Goal: Download file/media

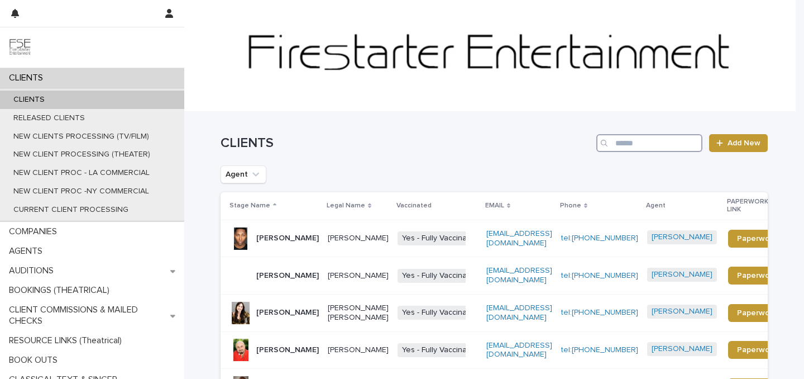
click at [618, 146] on input "Search" at bounding box center [650, 143] width 106 height 18
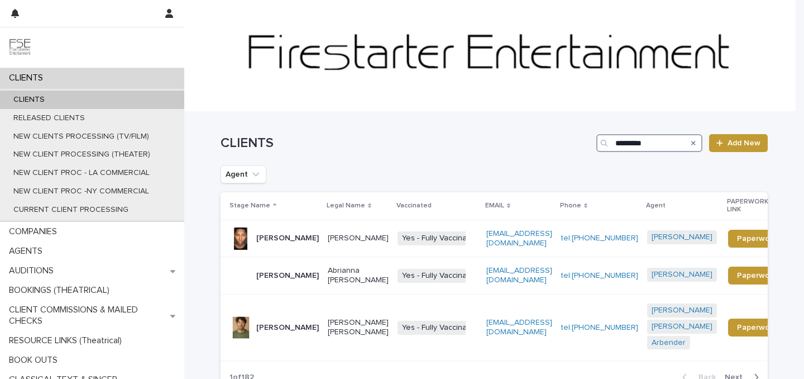
type input "*********"
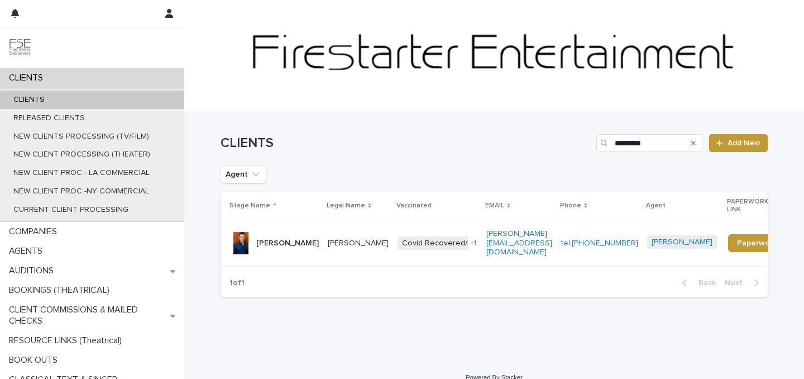
click at [283, 234] on div "Brad Myer" at bounding box center [287, 243] width 63 height 18
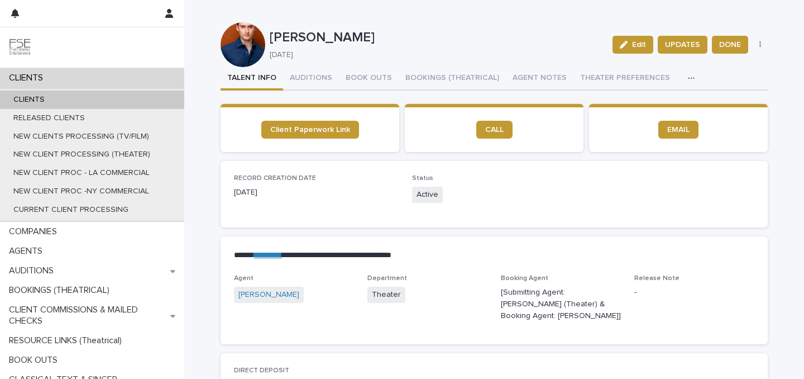
click at [69, 85] on div "CLIENTS" at bounding box center [92, 78] width 184 height 20
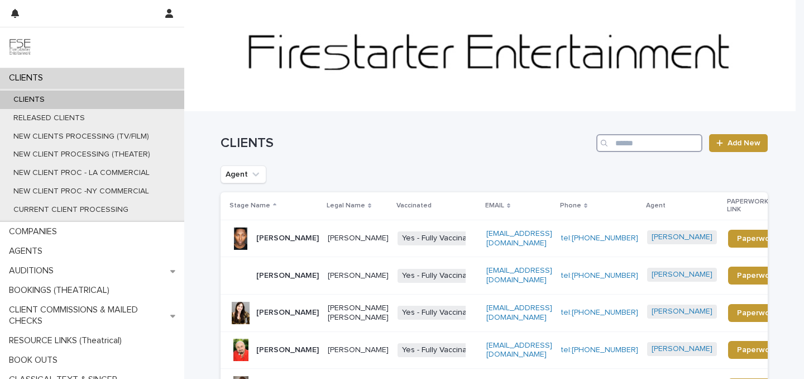
click at [633, 136] on input "Search" at bounding box center [650, 143] width 106 height 18
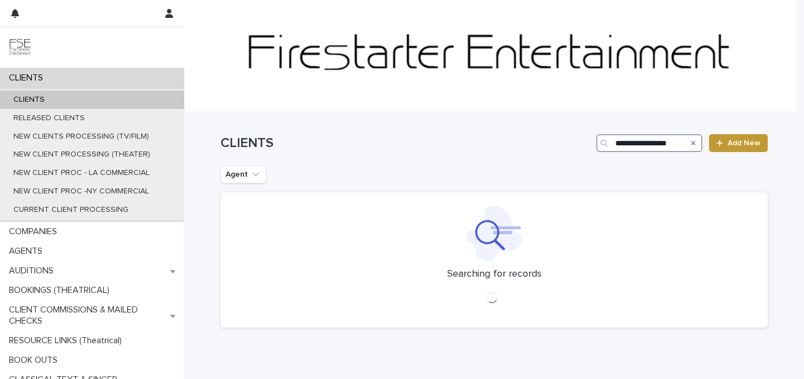
type input "**********"
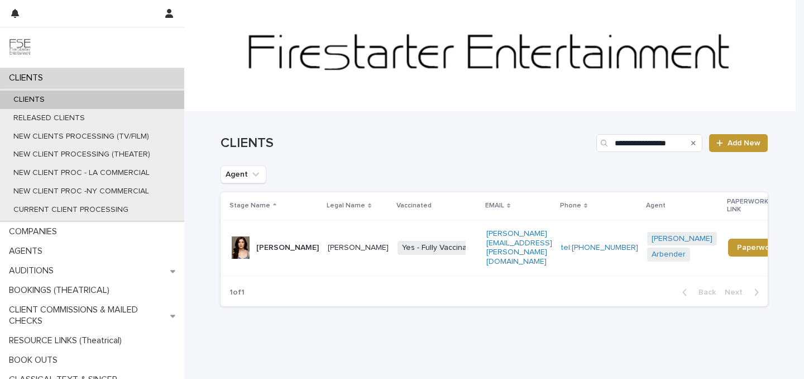
click at [273, 244] on p "Isabella Stansbury" at bounding box center [287, 247] width 63 height 9
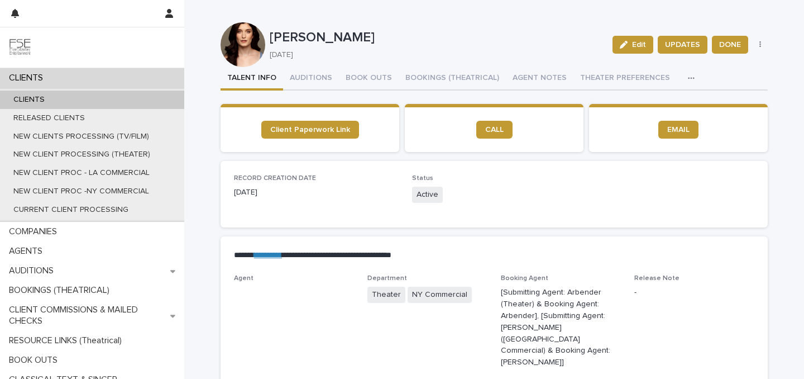
click at [688, 76] on div "button" at bounding box center [693, 78] width 11 height 8
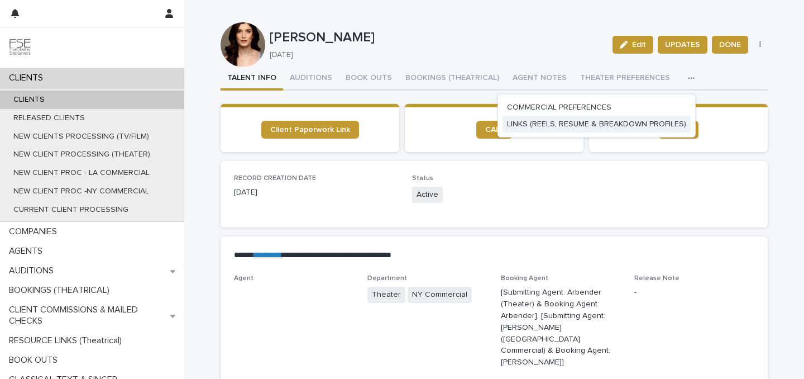
click at [651, 129] on button "LINKS (REELS, RESUME & BREAKDOWN PROFILES)" at bounding box center [597, 124] width 188 height 17
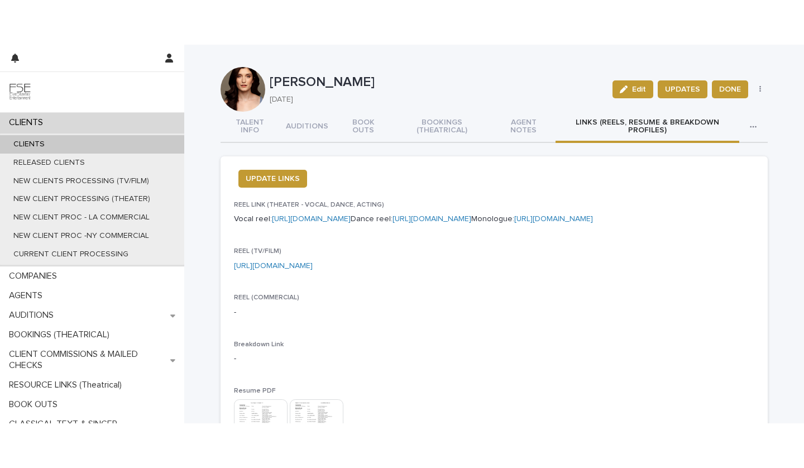
scroll to position [197, 0]
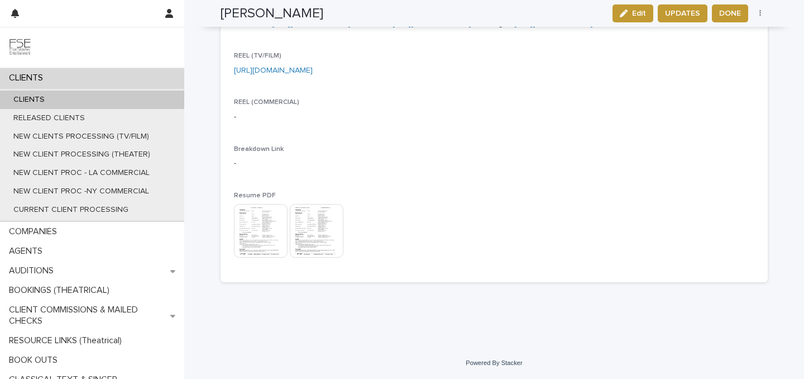
click at [328, 377] on div "CLIENTS CLIENTS RELEASED CLIENTS NEW CLIENTS PROCESSING (TV/FILM) NEW CLIENT PR…" at bounding box center [494, 114] width 620 height 530
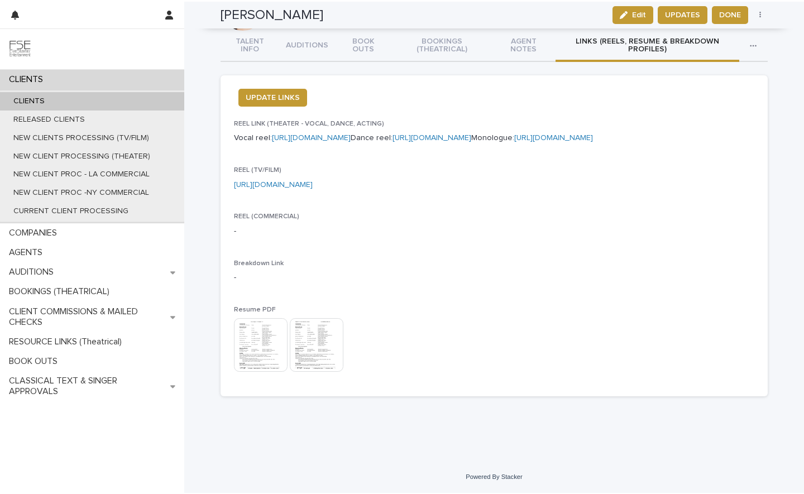
scroll to position [82, 0]
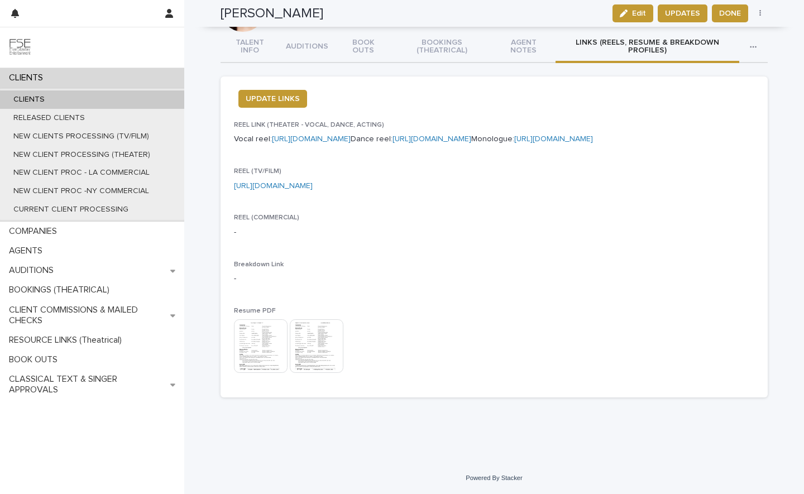
click at [248, 332] on img at bounding box center [261, 347] width 54 height 54
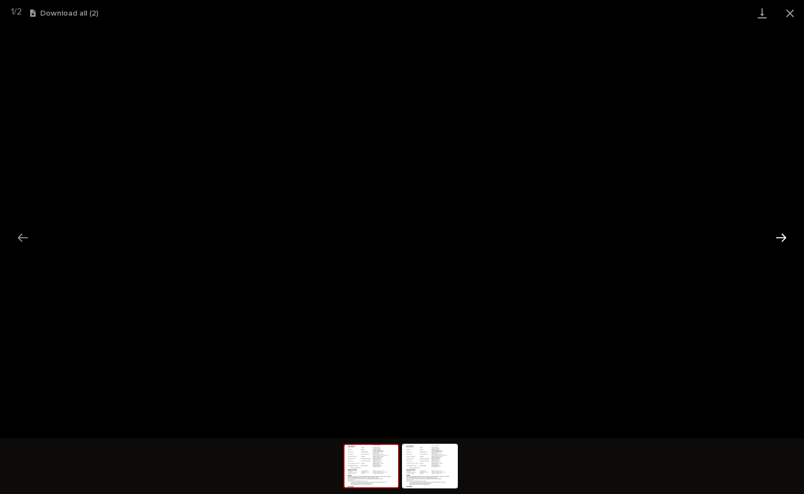
click at [782, 241] on button "Next slide" at bounding box center [781, 238] width 23 height 22
click at [20, 241] on button "Previous slide" at bounding box center [22, 238] width 23 height 22
click at [789, 15] on button "Close gallery" at bounding box center [790, 13] width 28 height 26
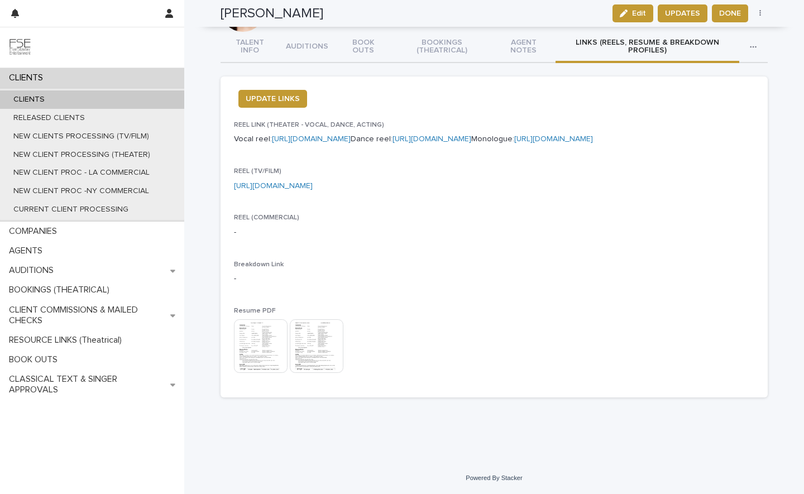
scroll to position [0, 0]
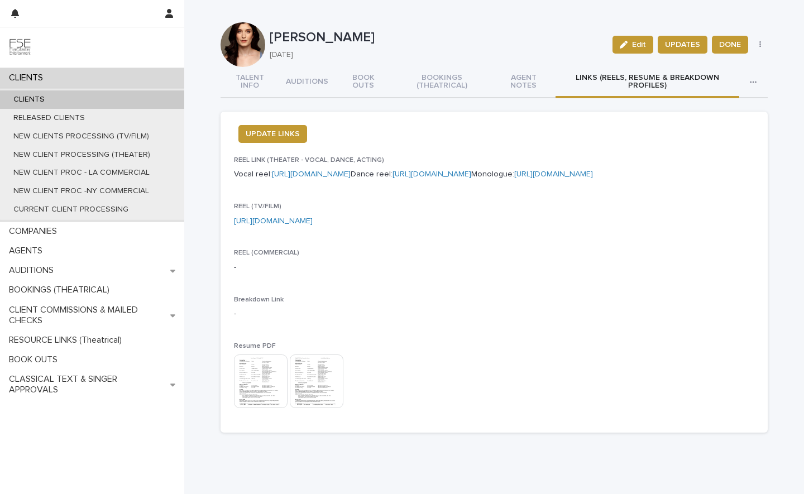
click at [88, 75] on div "CLIENTS" at bounding box center [92, 78] width 184 height 20
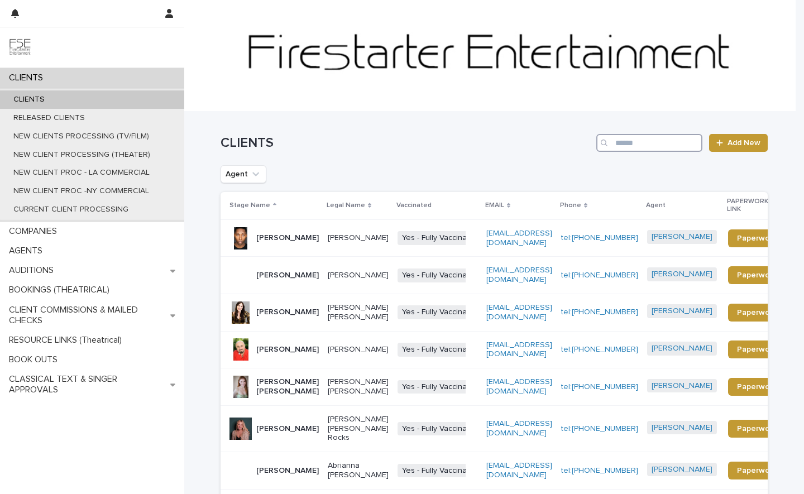
click at [652, 144] on input "Search" at bounding box center [650, 143] width 106 height 18
type input "**********"
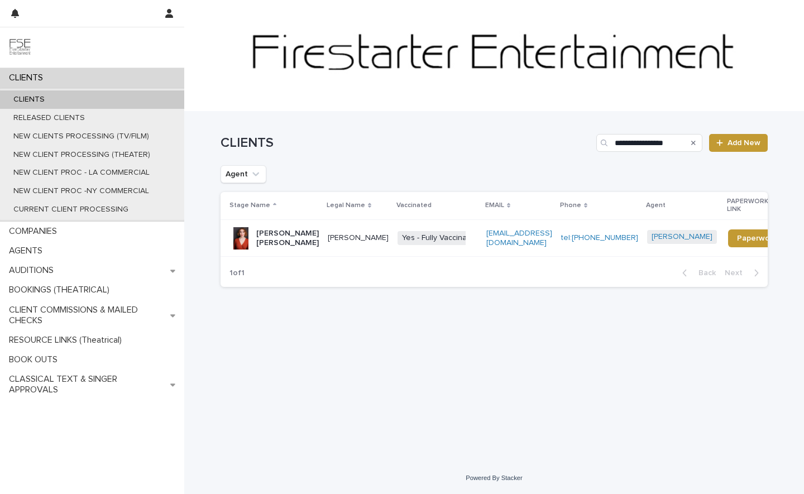
click at [273, 243] on p "Emily Kate Decker" at bounding box center [287, 238] width 63 height 19
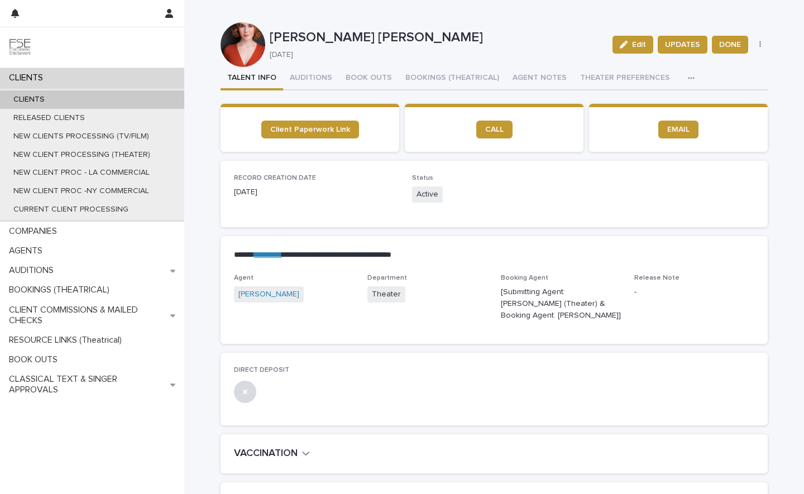
click at [682, 78] on button "button" at bounding box center [694, 78] width 25 height 22
click at [636, 106] on span "LINKS (REELS, RESUME & BREAKDOWN PROFILES)" at bounding box center [596, 107] width 179 height 8
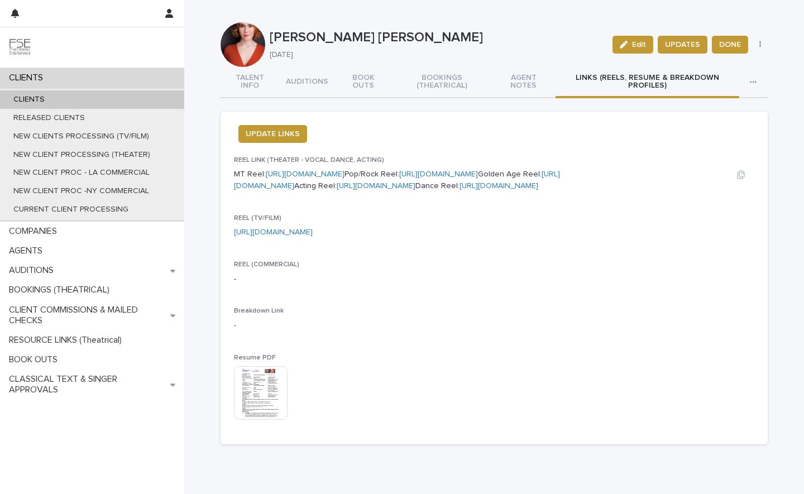
scroll to position [163, 0]
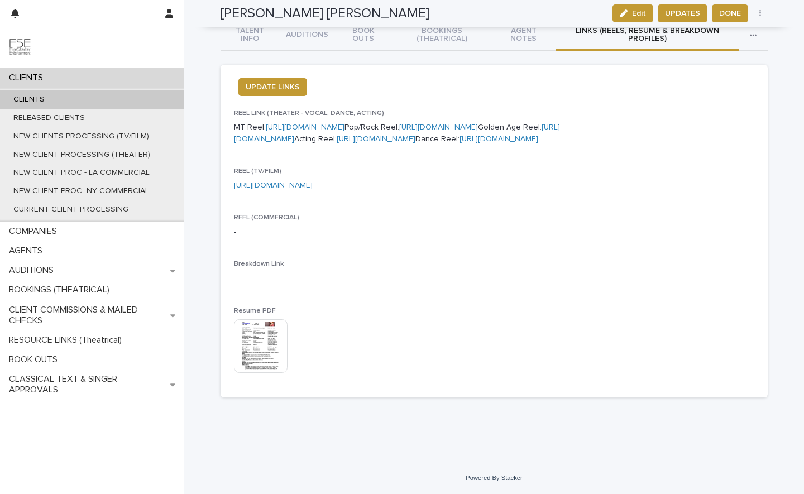
click at [264, 371] on img at bounding box center [261, 347] width 54 height 54
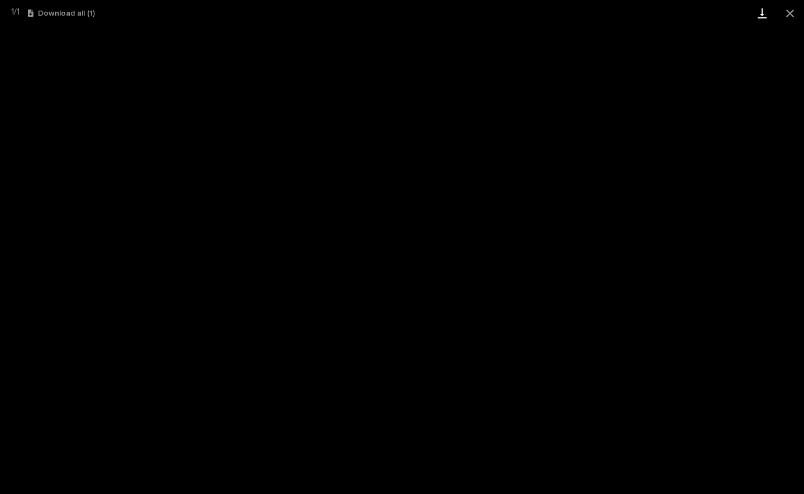
click at [766, 10] on link "Download" at bounding box center [763, 13] width 28 height 26
click at [789, 12] on button "Close gallery" at bounding box center [790, 13] width 28 height 26
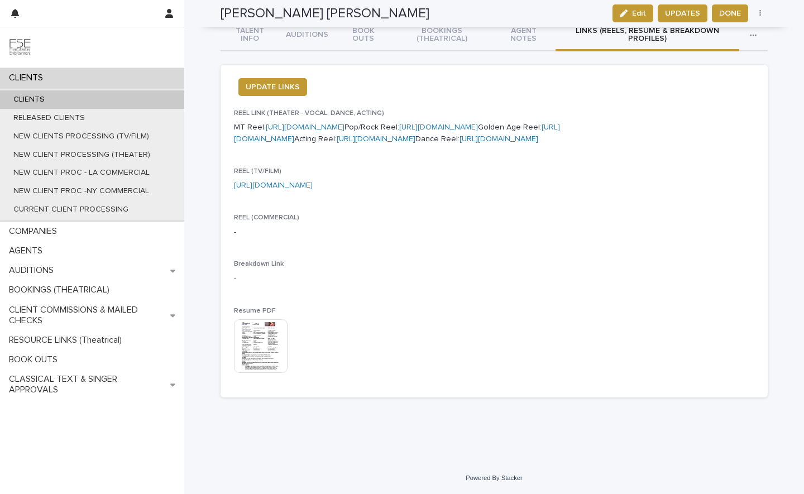
scroll to position [0, 0]
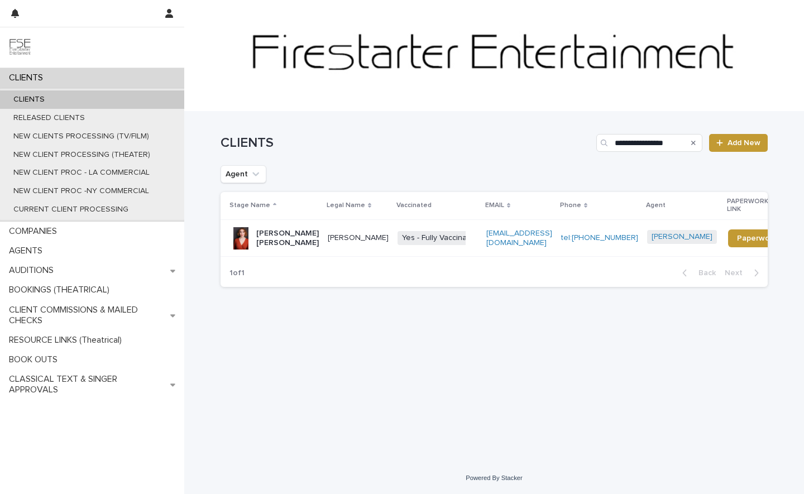
click at [285, 242] on p "Emily Kate Decker" at bounding box center [287, 238] width 63 height 19
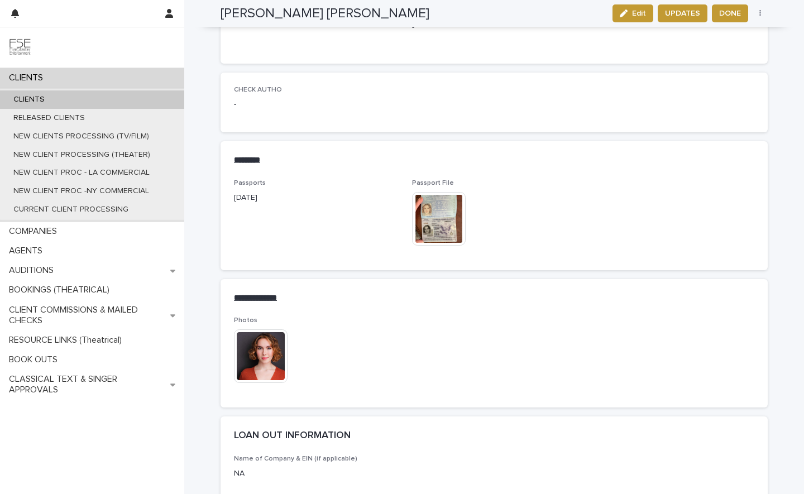
scroll to position [1444, 0]
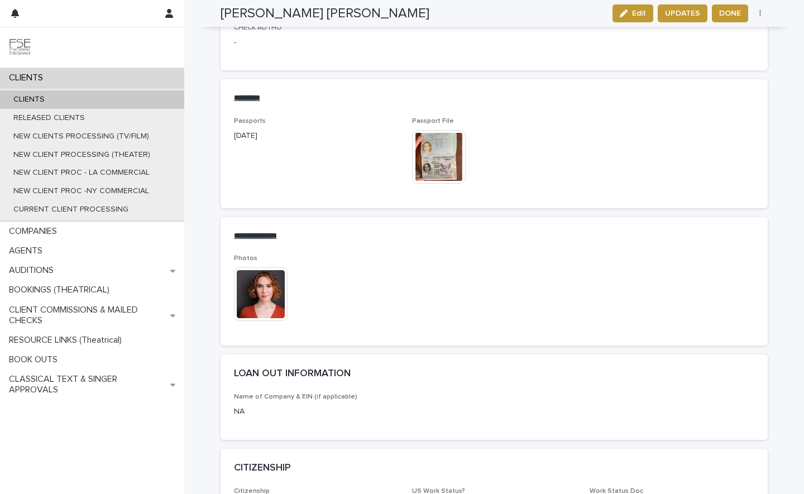
click at [270, 282] on img at bounding box center [261, 295] width 54 height 54
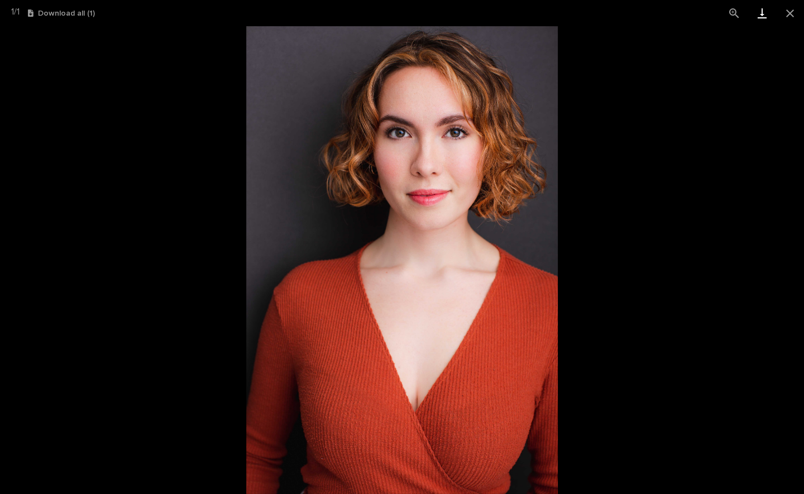
click at [764, 11] on link "Download" at bounding box center [763, 13] width 28 height 26
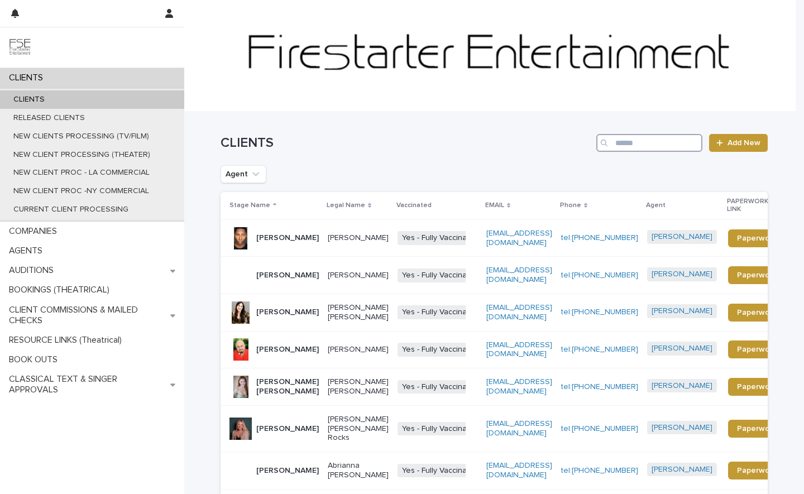
click at [642, 146] on input "Search" at bounding box center [650, 143] width 106 height 18
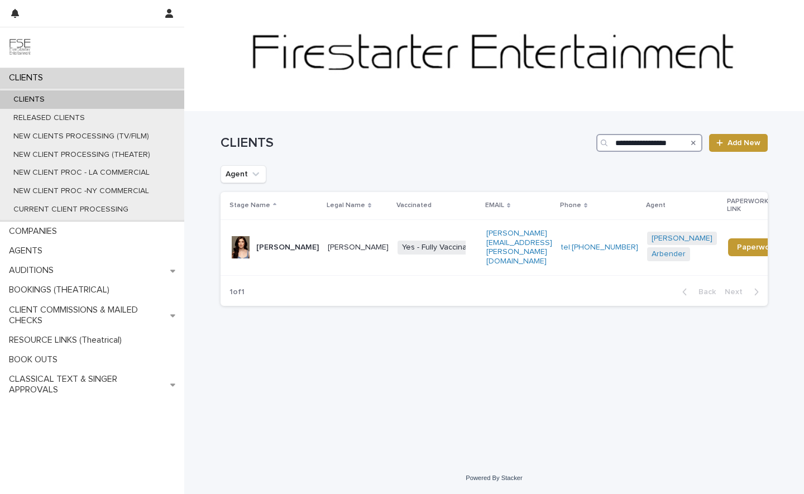
type input "**********"
click at [279, 244] on p "Isabella Stansbury" at bounding box center [287, 247] width 63 height 9
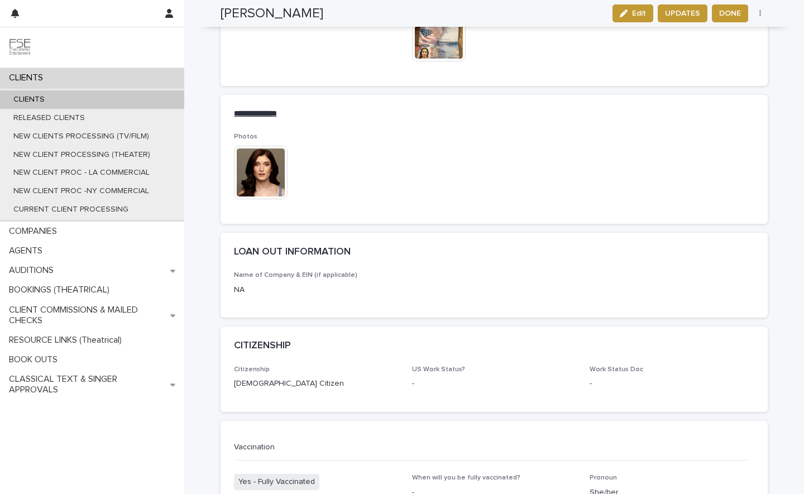
scroll to position [1760, 0]
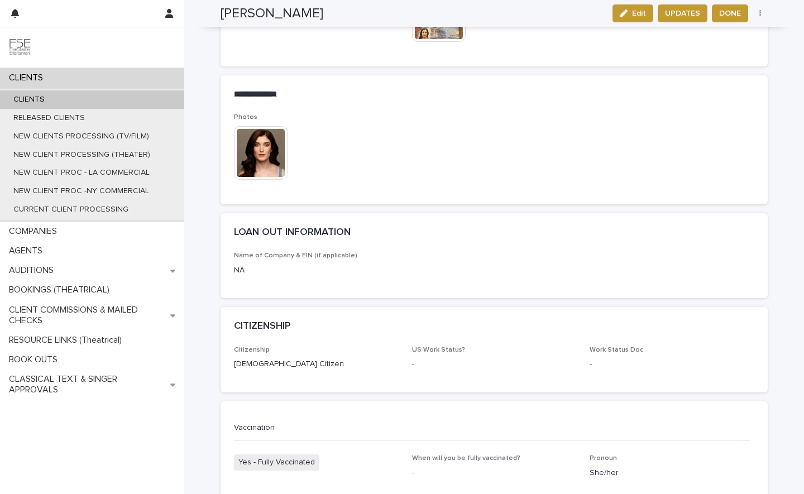
click at [261, 126] on img at bounding box center [261, 153] width 54 height 54
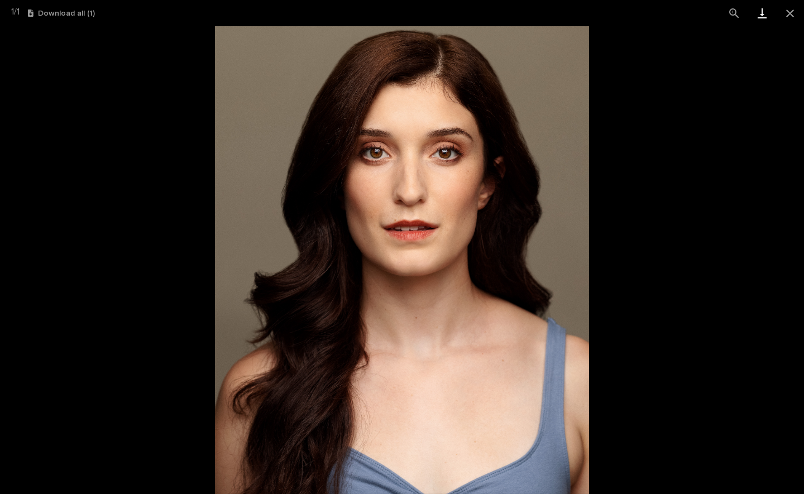
click at [761, 13] on link "Download" at bounding box center [763, 13] width 28 height 26
click at [788, 12] on button "Close gallery" at bounding box center [790, 13] width 28 height 26
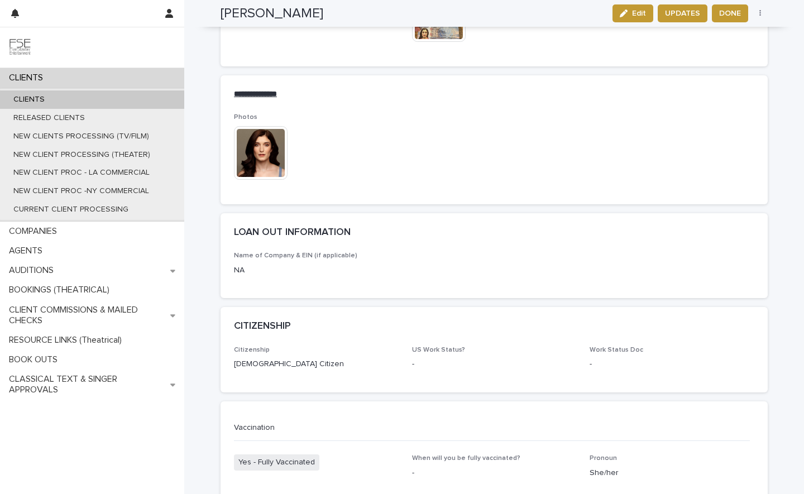
click at [84, 75] on div "CLIENTS" at bounding box center [92, 78] width 184 height 20
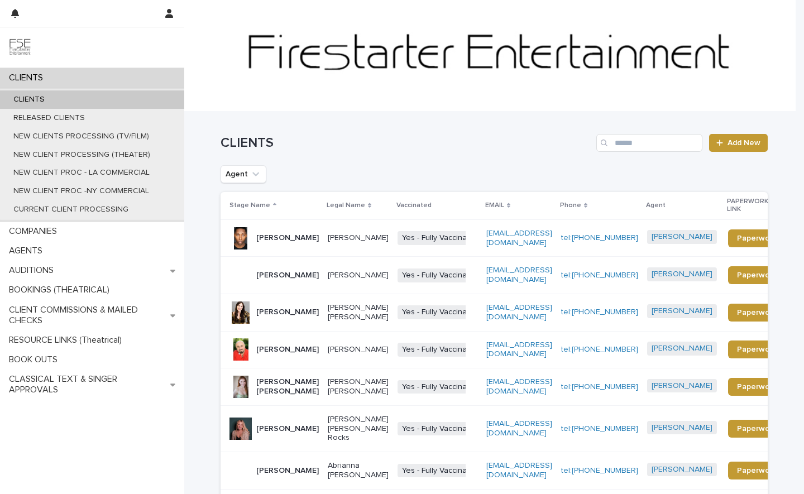
click at [659, 153] on div "CLIENTS Add New" at bounding box center [494, 139] width 547 height 54
click at [652, 150] on input "Search" at bounding box center [650, 143] width 106 height 18
type input "*****"
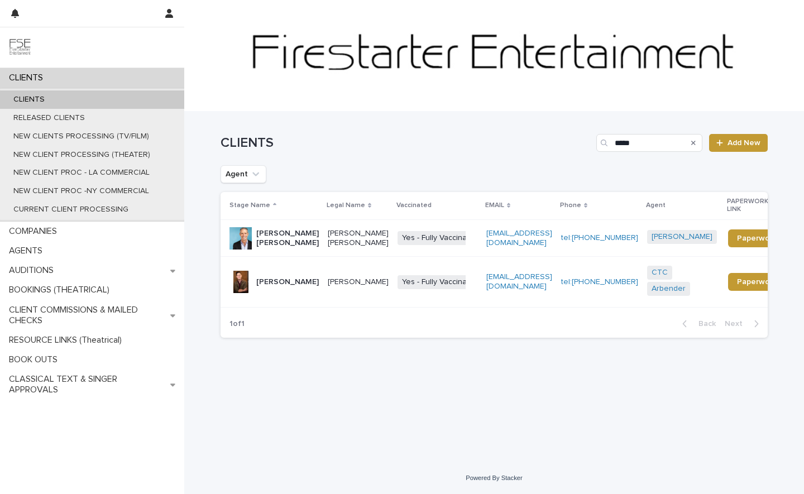
click at [283, 287] on p "Jimmy Schumacher" at bounding box center [287, 282] width 63 height 9
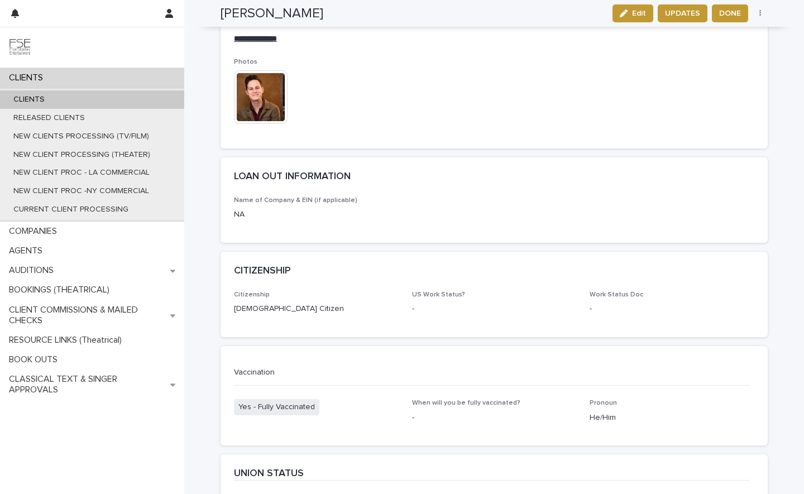
scroll to position [1566, 0]
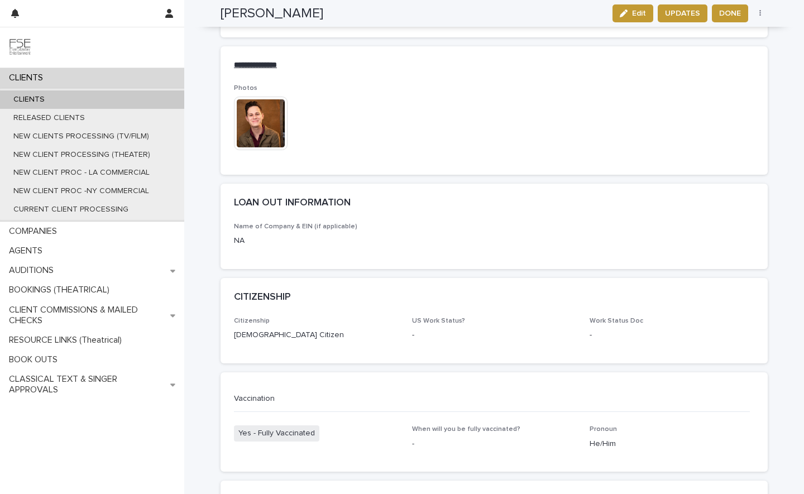
click at [256, 127] on img at bounding box center [261, 124] width 54 height 54
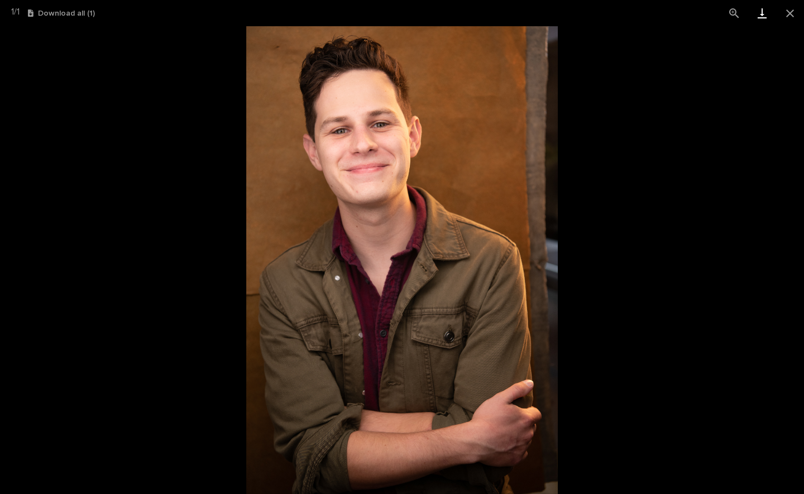
click at [766, 16] on link "Download" at bounding box center [763, 13] width 28 height 26
click at [783, 8] on button "Close gallery" at bounding box center [790, 13] width 28 height 26
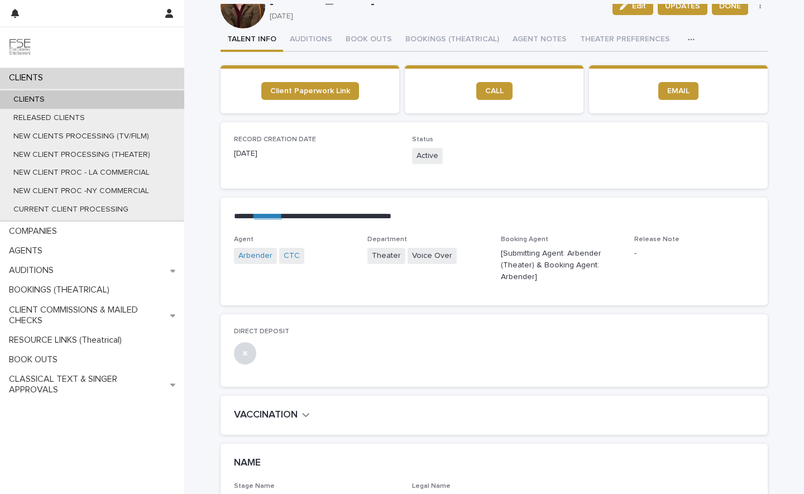
scroll to position [0, 0]
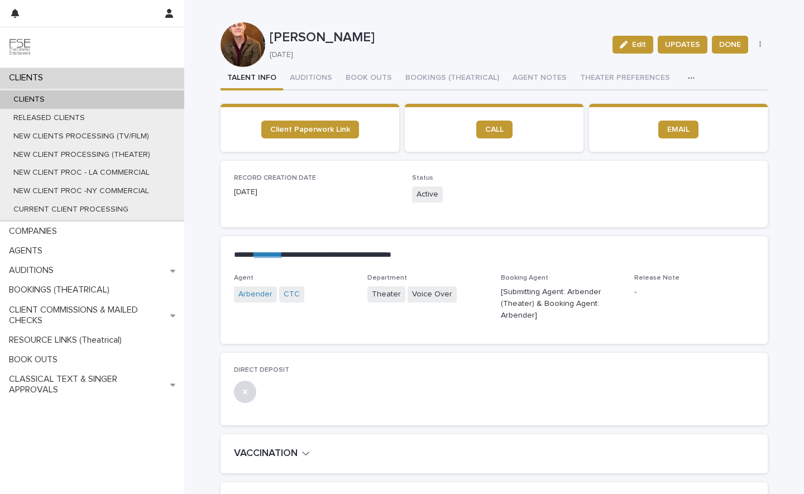
click at [682, 74] on button "button" at bounding box center [694, 78] width 25 height 22
click at [622, 111] on span "LINKS (REELS, RESUME & BREAKDOWN PROFILES)" at bounding box center [596, 107] width 179 height 8
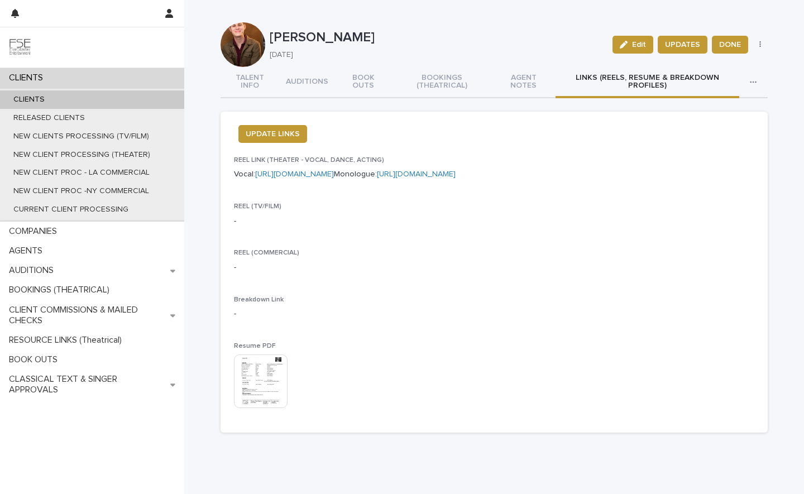
scroll to position [13, 0]
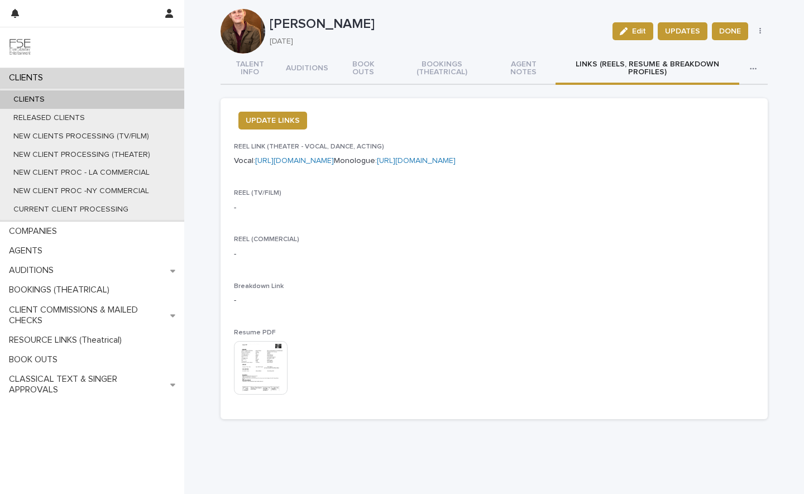
click at [259, 378] on img at bounding box center [261, 368] width 54 height 54
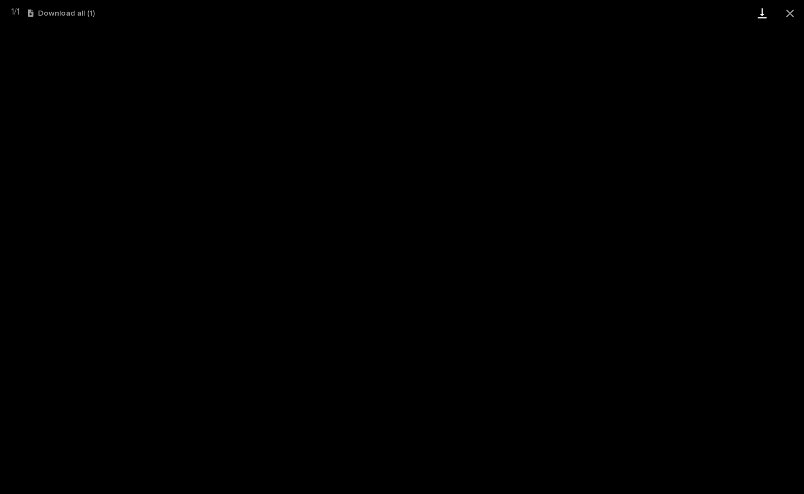
click at [759, 6] on link "Download" at bounding box center [763, 13] width 28 height 26
click at [786, 11] on button "Close gallery" at bounding box center [790, 13] width 28 height 26
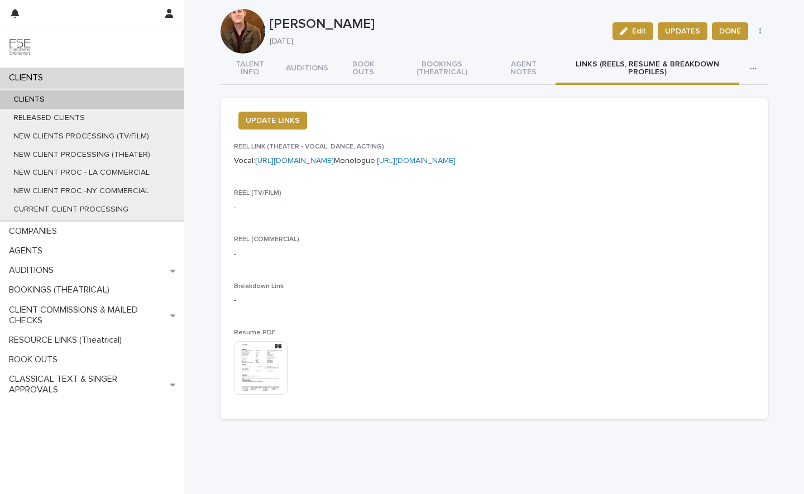
click at [106, 101] on div "CLIENTS" at bounding box center [92, 99] width 184 height 18
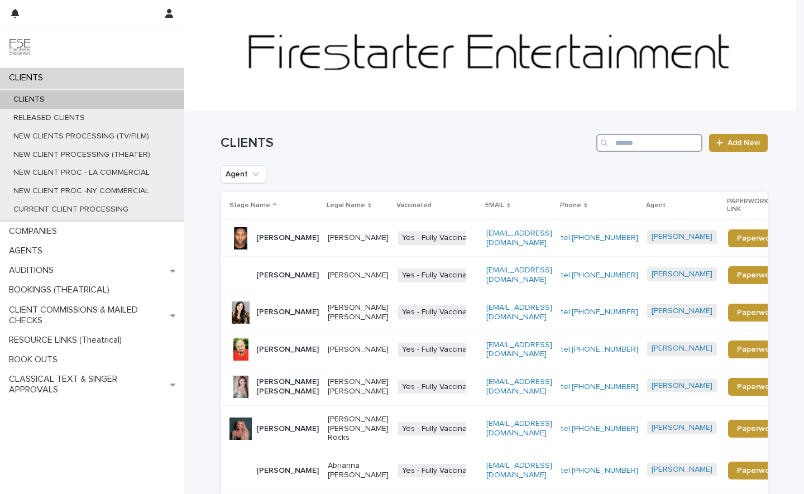
click at [645, 138] on input "Search" at bounding box center [650, 143] width 106 height 18
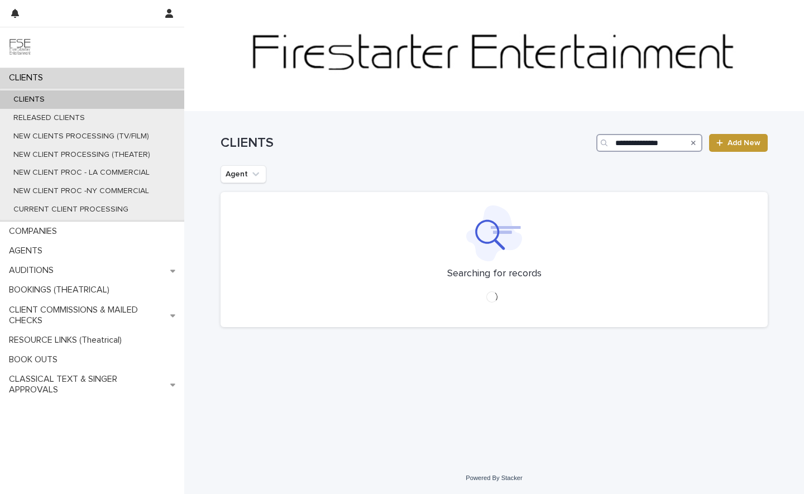
scroll to position [0, 7]
type input "**********"
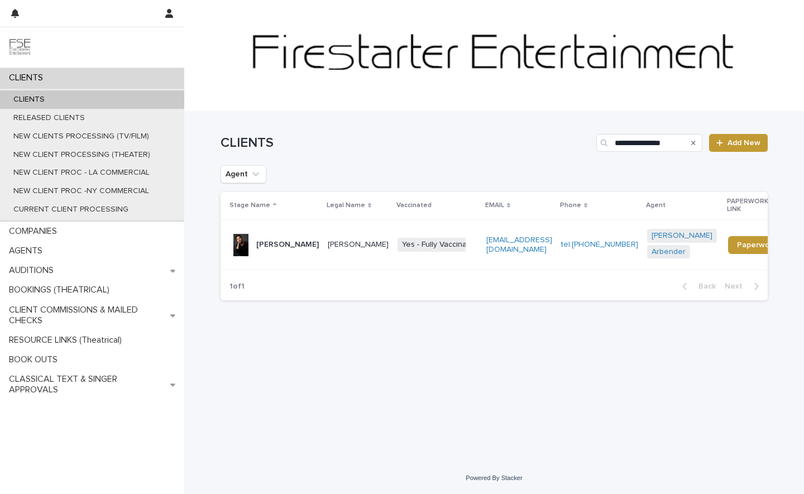
click at [288, 250] on p "Coleman Cummings" at bounding box center [287, 244] width 63 height 9
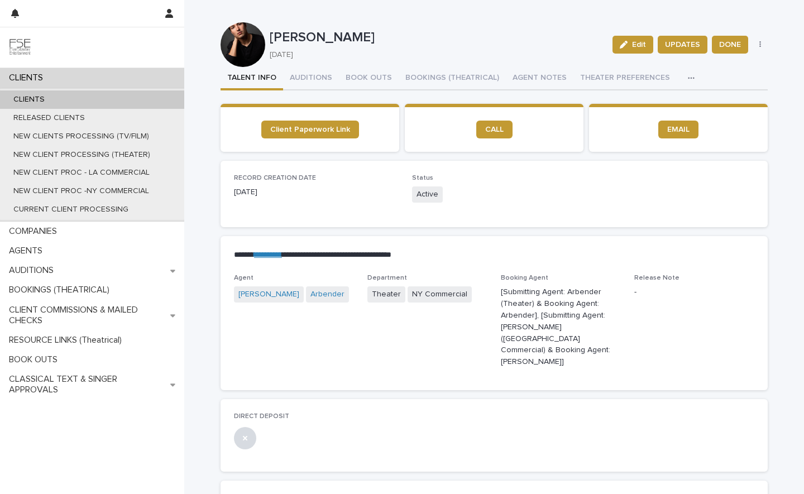
click at [688, 79] on icon "button" at bounding box center [691, 78] width 7 height 8
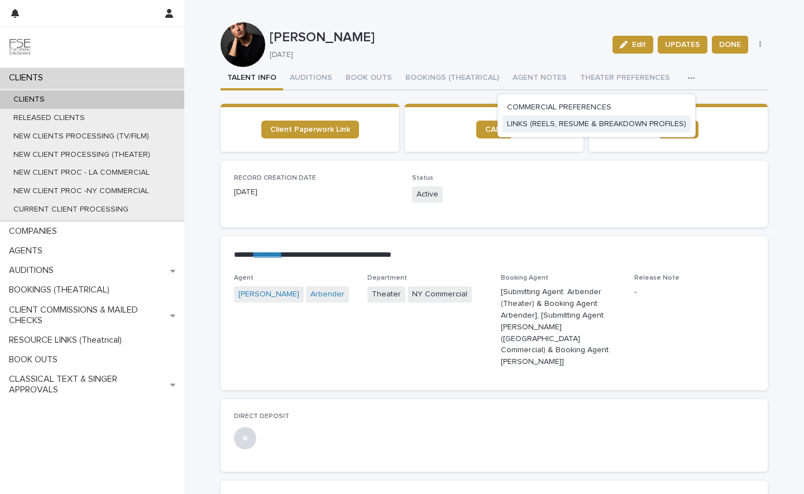
click at [615, 128] on button "LINKS (REELS, RESUME & BREAKDOWN PROFILES)" at bounding box center [597, 124] width 188 height 17
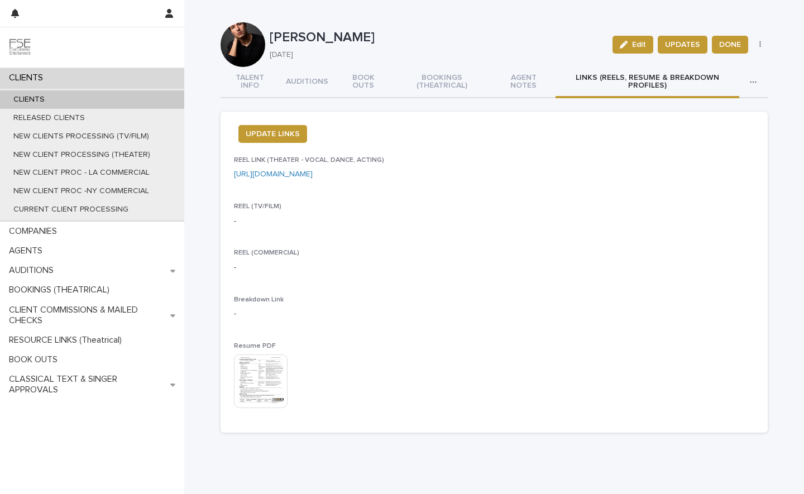
click at [269, 378] on img at bounding box center [261, 382] width 54 height 54
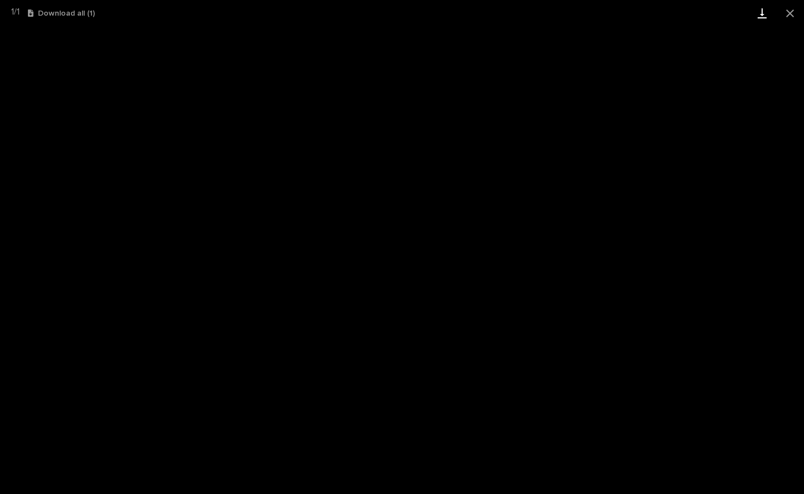
click at [757, 16] on link "Download" at bounding box center [763, 13] width 28 height 26
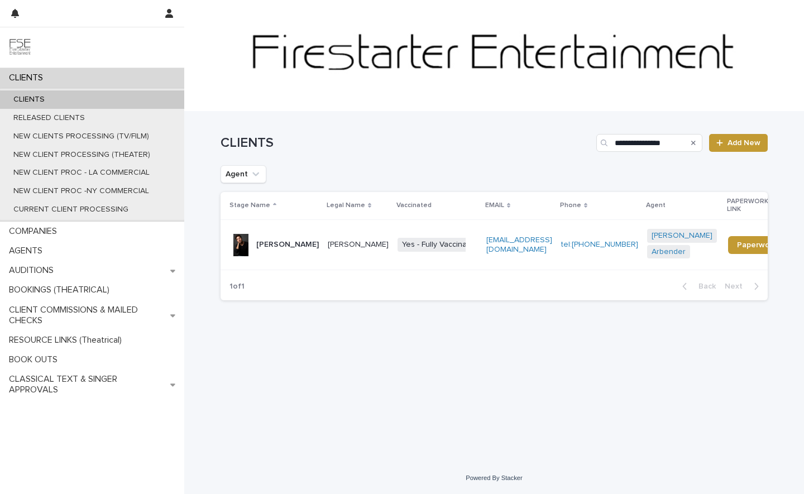
click at [281, 254] on div "Coleman Cummings" at bounding box center [287, 245] width 63 height 18
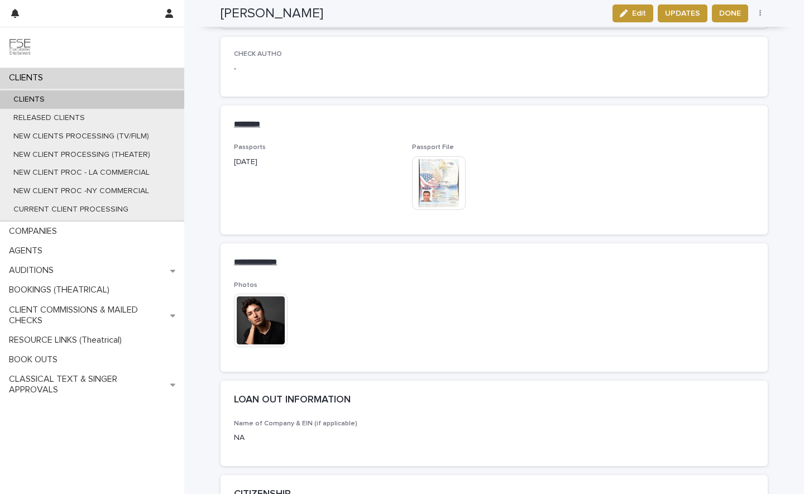
scroll to position [1459, 0]
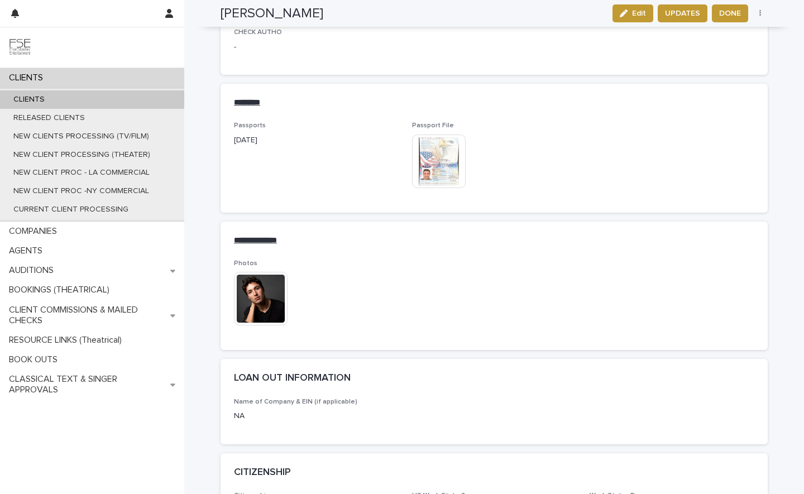
click at [278, 279] on img at bounding box center [261, 299] width 54 height 54
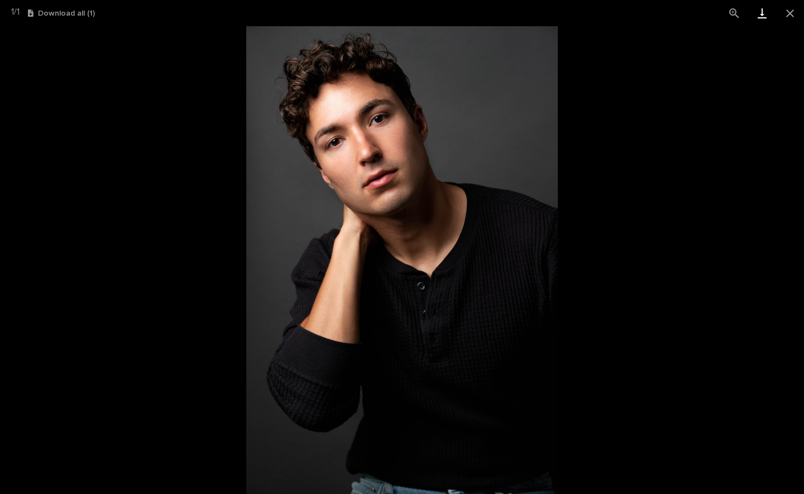
click at [759, 10] on link "Download" at bounding box center [763, 13] width 28 height 26
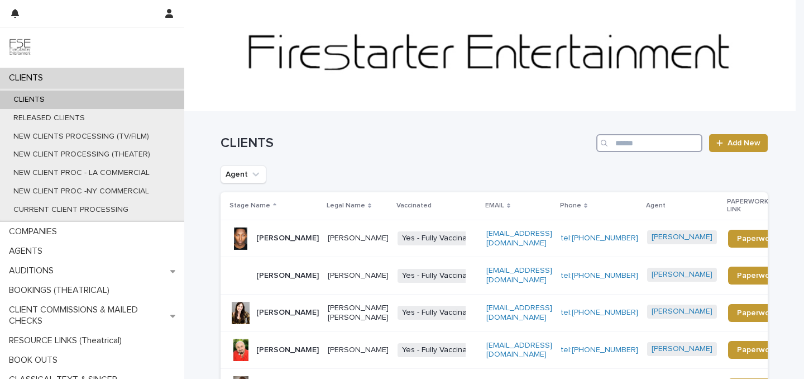
click at [642, 136] on input "Search" at bounding box center [650, 143] width 106 height 18
type input "**********"
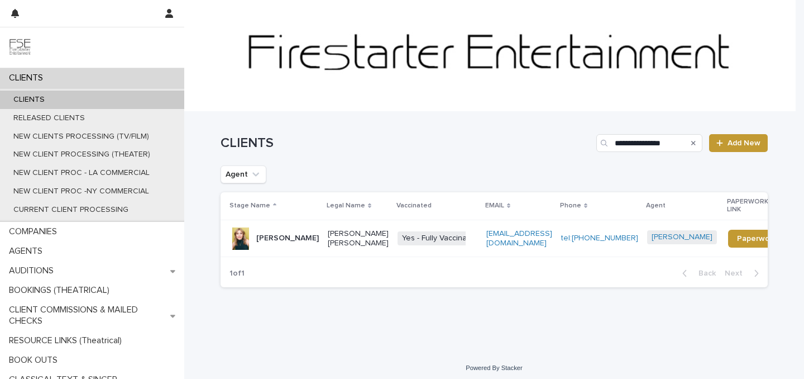
click at [281, 234] on p "Shelby Zimmerman" at bounding box center [287, 238] width 63 height 9
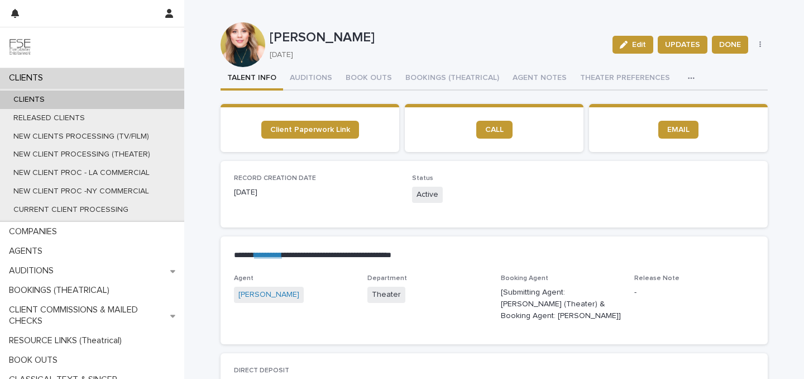
click at [688, 75] on icon "button" at bounding box center [691, 78] width 7 height 8
click at [626, 102] on button "LINKS (REELS, RESUME & BREAKDOWN PROFILES)" at bounding box center [597, 107] width 188 height 17
